Goal: Transaction & Acquisition: Purchase product/service

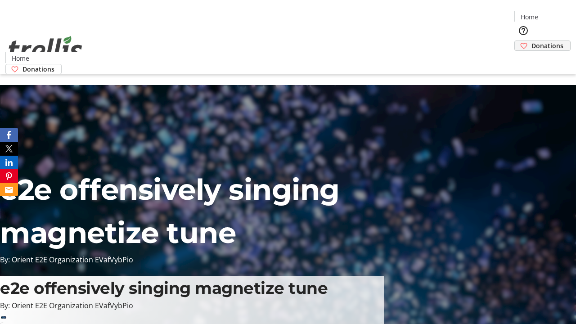
click at [532, 41] on span "Donations" at bounding box center [548, 45] width 32 height 9
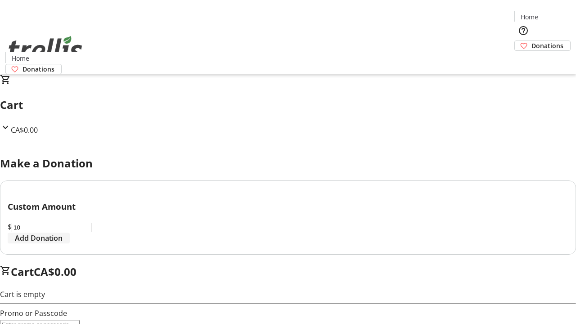
click at [63, 244] on span "Add Donation" at bounding box center [39, 238] width 48 height 11
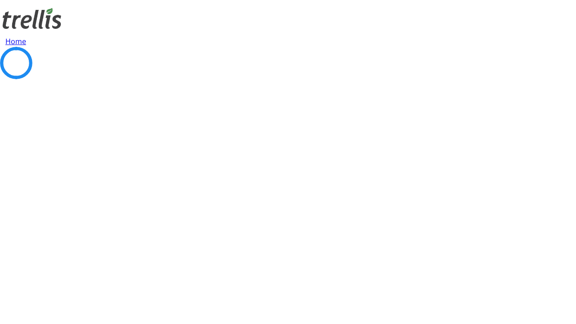
select select "CA"
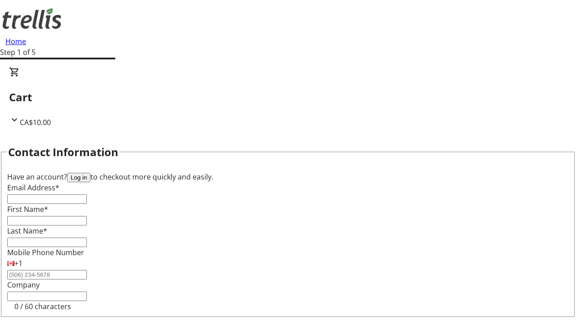
click at [91, 173] on button "Log in" at bounding box center [78, 177] width 23 height 9
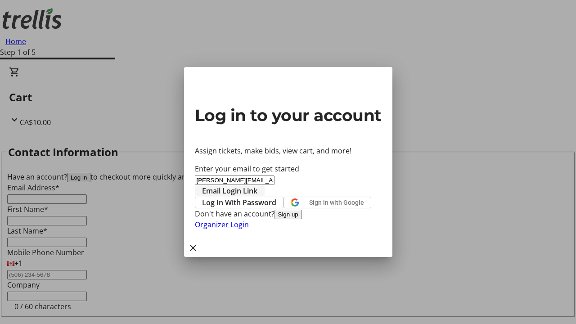
type input "[PERSON_NAME][EMAIL_ADDRESS][DOMAIN_NAME]"
click at [258, 186] on span "Email Login Link" at bounding box center [229, 191] width 55 height 11
